Goal: Information Seeking & Learning: Learn about a topic

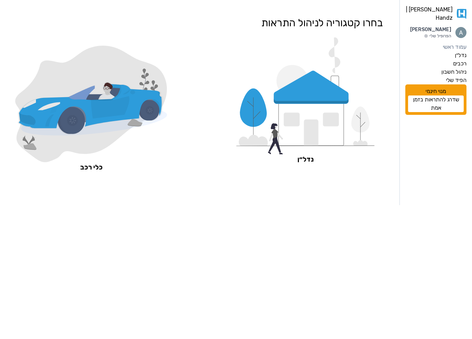
click at [300, 119] on icon at bounding box center [292, 120] width 16 height 14
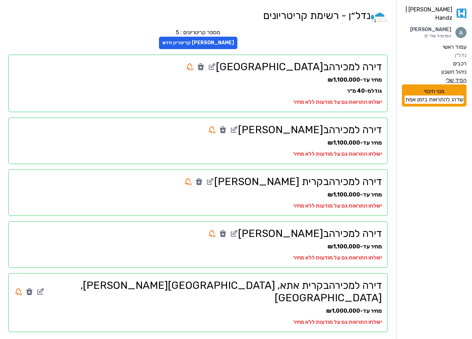
click at [448, 76] on label "הפיד שלי" at bounding box center [456, 80] width 20 height 8
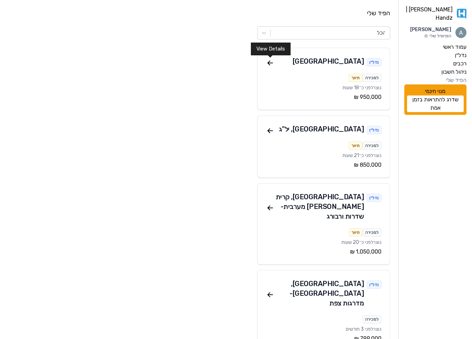
click at [272, 63] on icon at bounding box center [270, 63] width 5 height 0
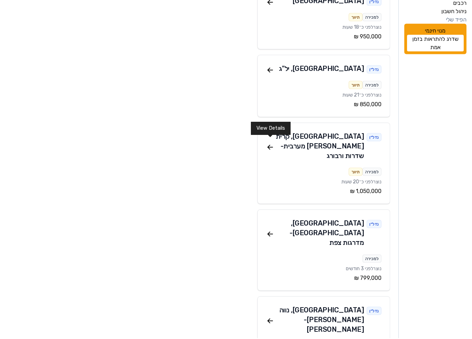
scroll to position [60, 0]
click at [269, 148] on icon at bounding box center [270, 148] width 5 height 0
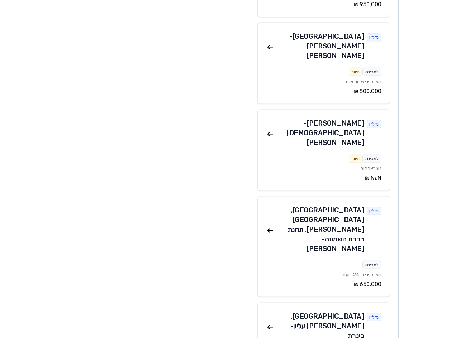
scroll to position [421, 0]
click at [270, 231] on icon at bounding box center [270, 231] width 5 height 0
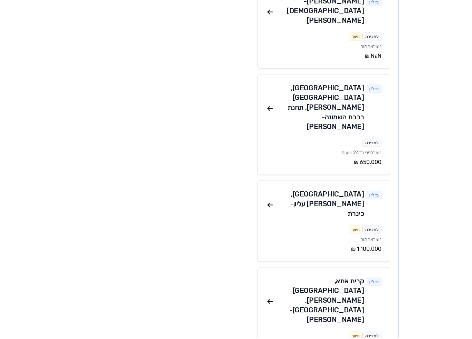
scroll to position [543, 0]
click at [269, 302] on icon at bounding box center [269, 303] width 2 height 2
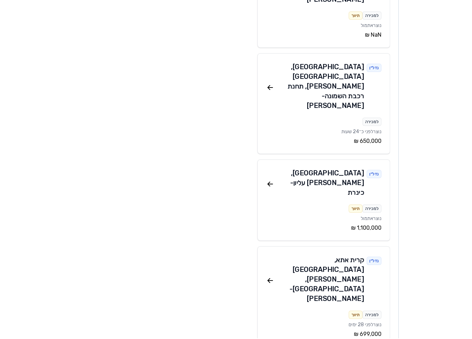
scroll to position [564, 0]
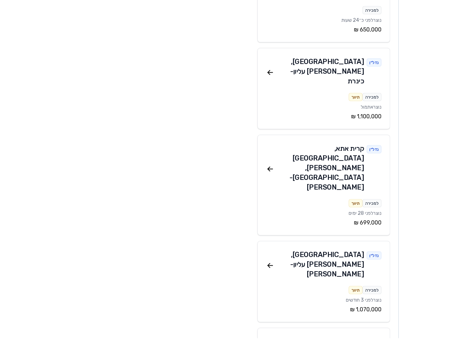
scroll to position [686, 0]
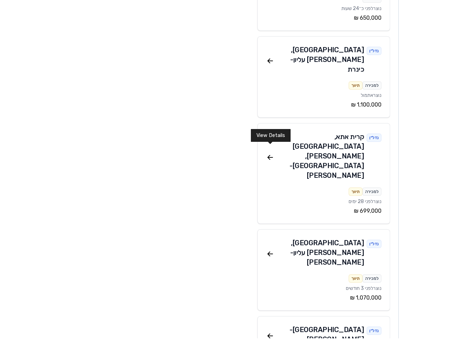
click at [274, 332] on icon at bounding box center [270, 336] width 8 height 8
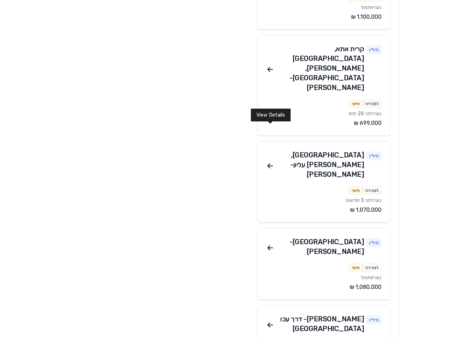
scroll to position [775, 0]
click at [269, 323] on icon at bounding box center [269, 324] width 2 height 2
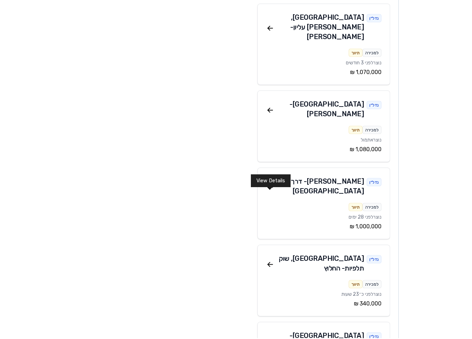
scroll to position [912, 0]
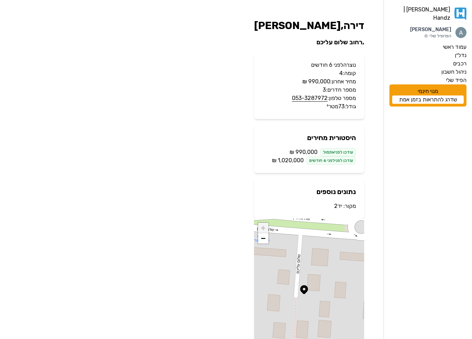
scroll to position [41, 0]
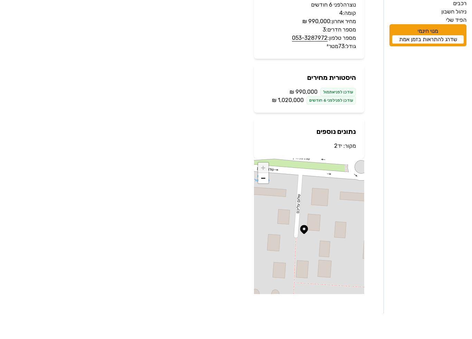
click at [326, 220] on div "+ −" at bounding box center [309, 252] width 110 height 136
click at [266, 199] on span "−" at bounding box center [263, 203] width 4 height 9
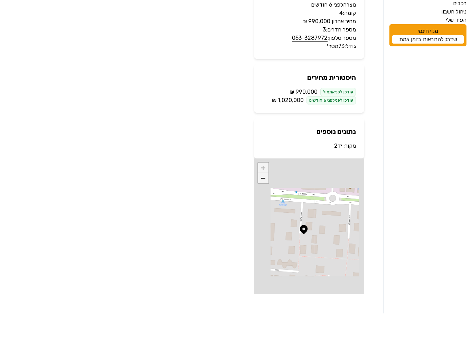
scroll to position [41, 0]
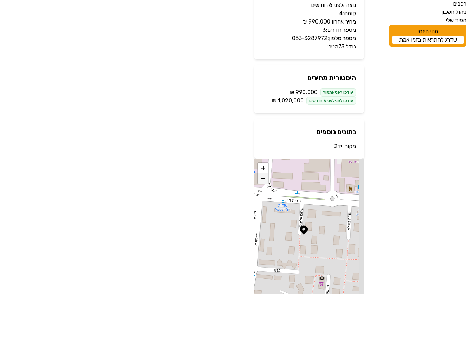
click at [266, 199] on span "−" at bounding box center [263, 203] width 4 height 9
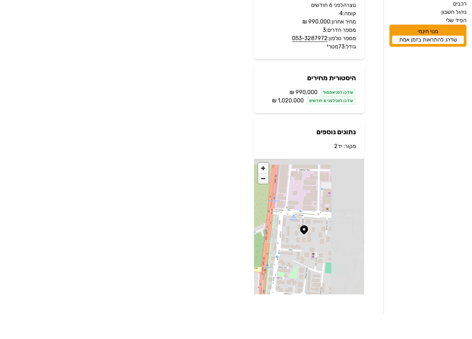
scroll to position [0, 0]
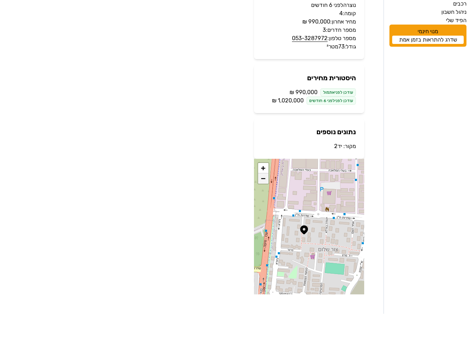
click at [266, 199] on span "−" at bounding box center [263, 203] width 4 height 9
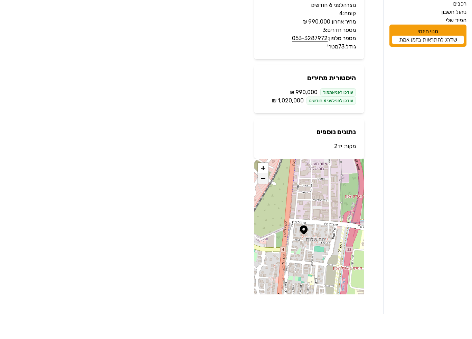
click at [266, 199] on span "−" at bounding box center [263, 203] width 4 height 9
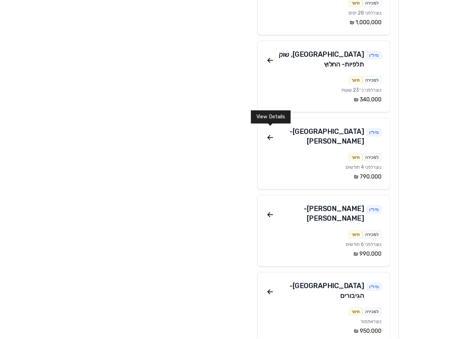
scroll to position [1116, 0]
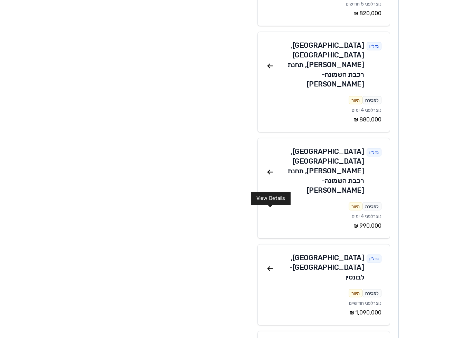
scroll to position [2514, 0]
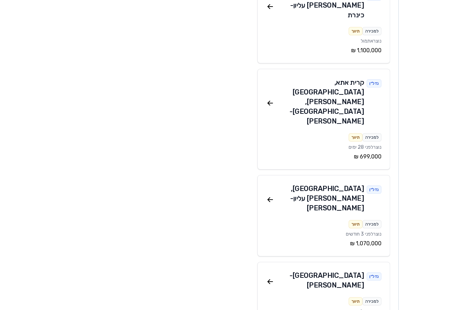
scroll to position [746, 0]
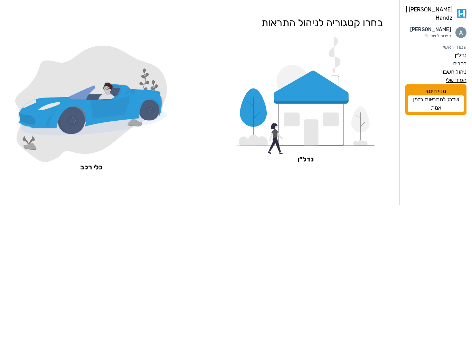
click at [453, 84] on label "הפיד שלי" at bounding box center [456, 80] width 20 height 8
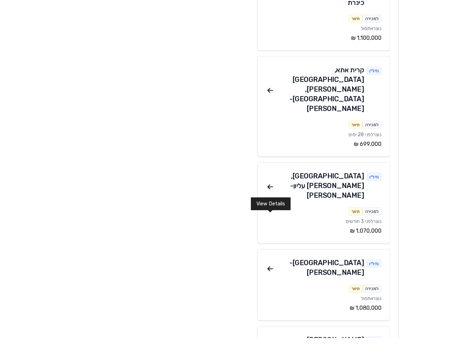
scroll to position [738, 0]
